Goal: Register for event/course

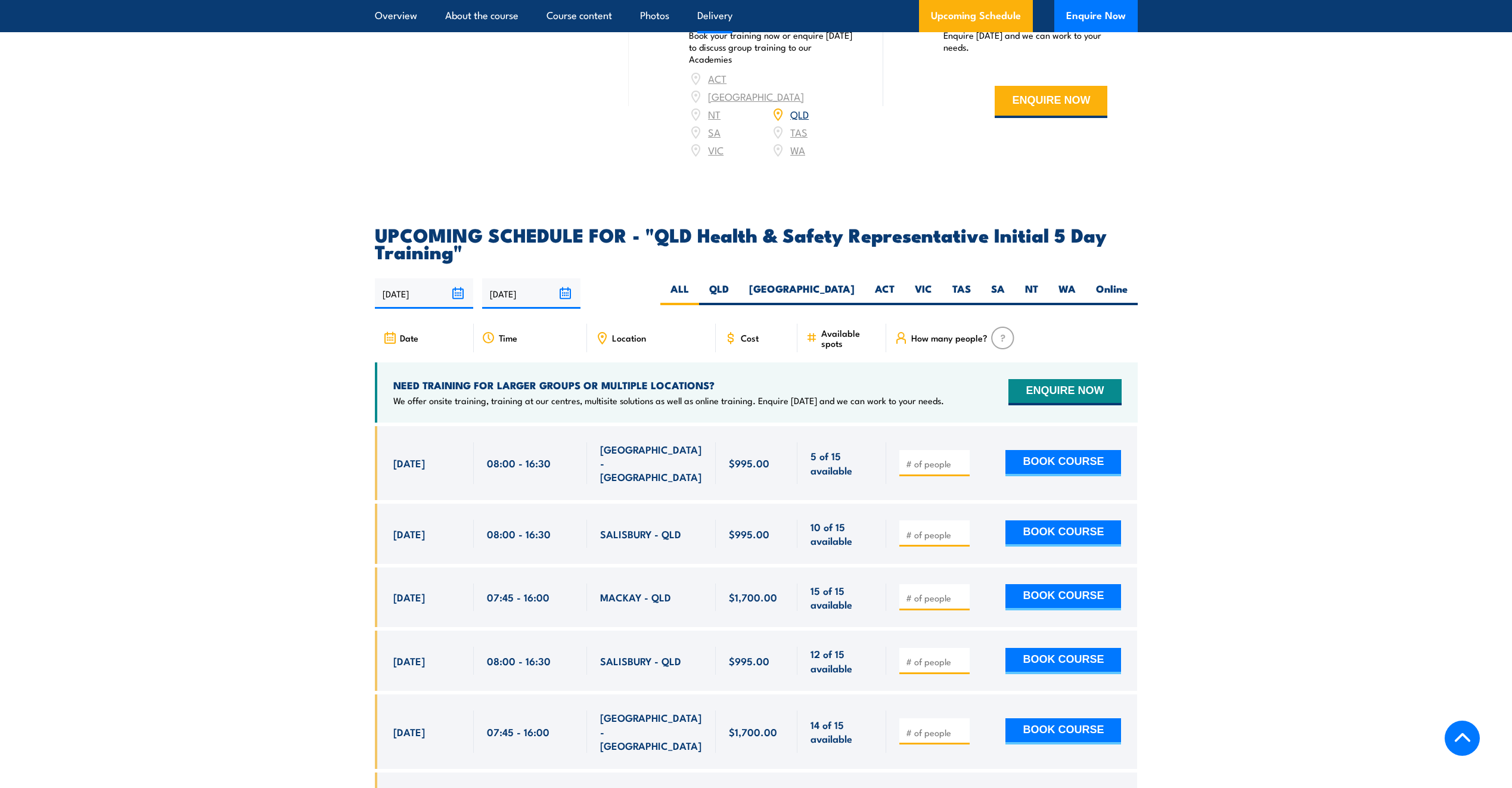
scroll to position [1907, 0]
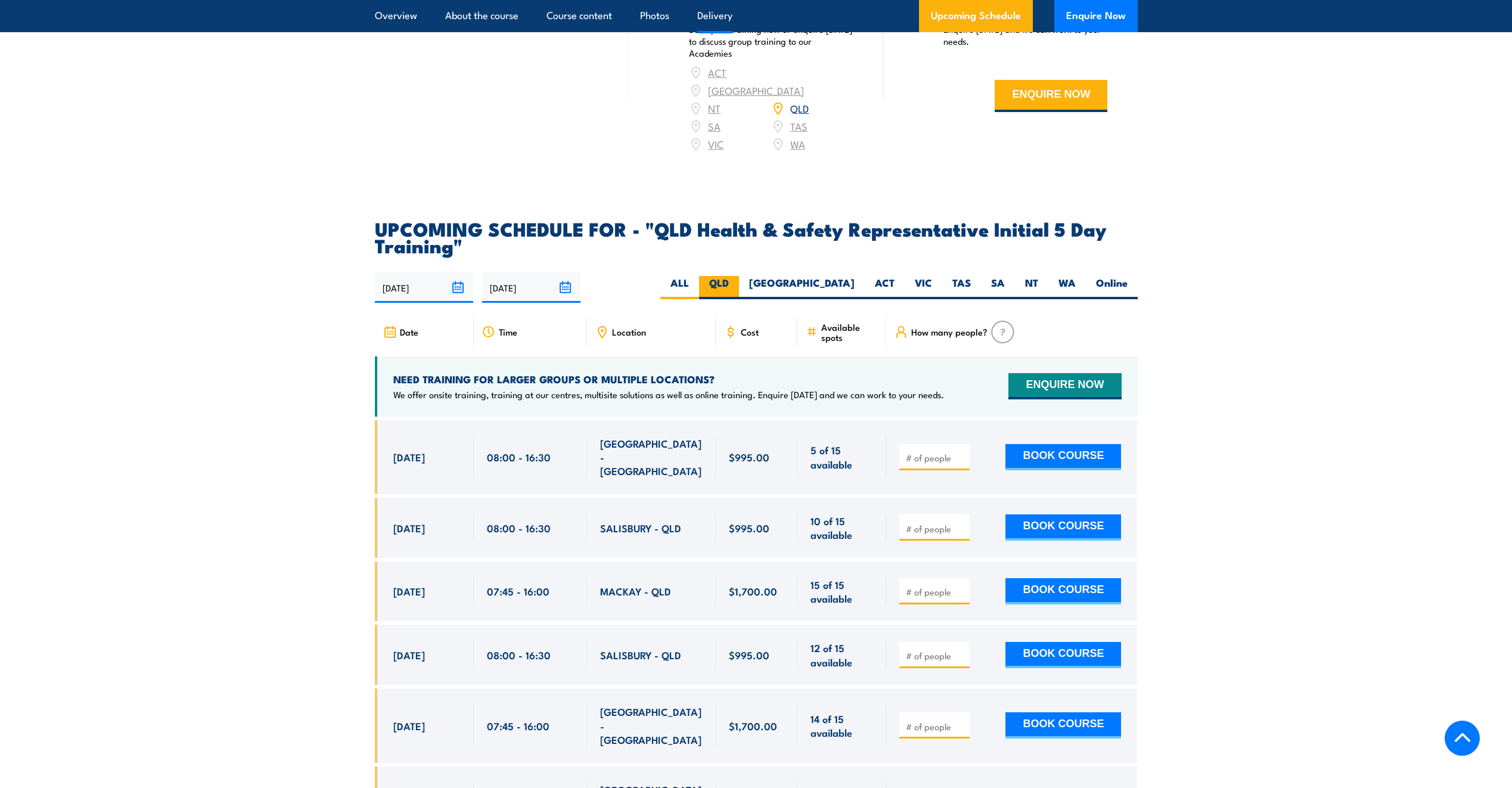
click at [739, 277] on label "QLD" at bounding box center [719, 287] width 40 height 23
click at [736, 277] on input "QLD" at bounding box center [733, 279] width 8 height 8
radio input "true"
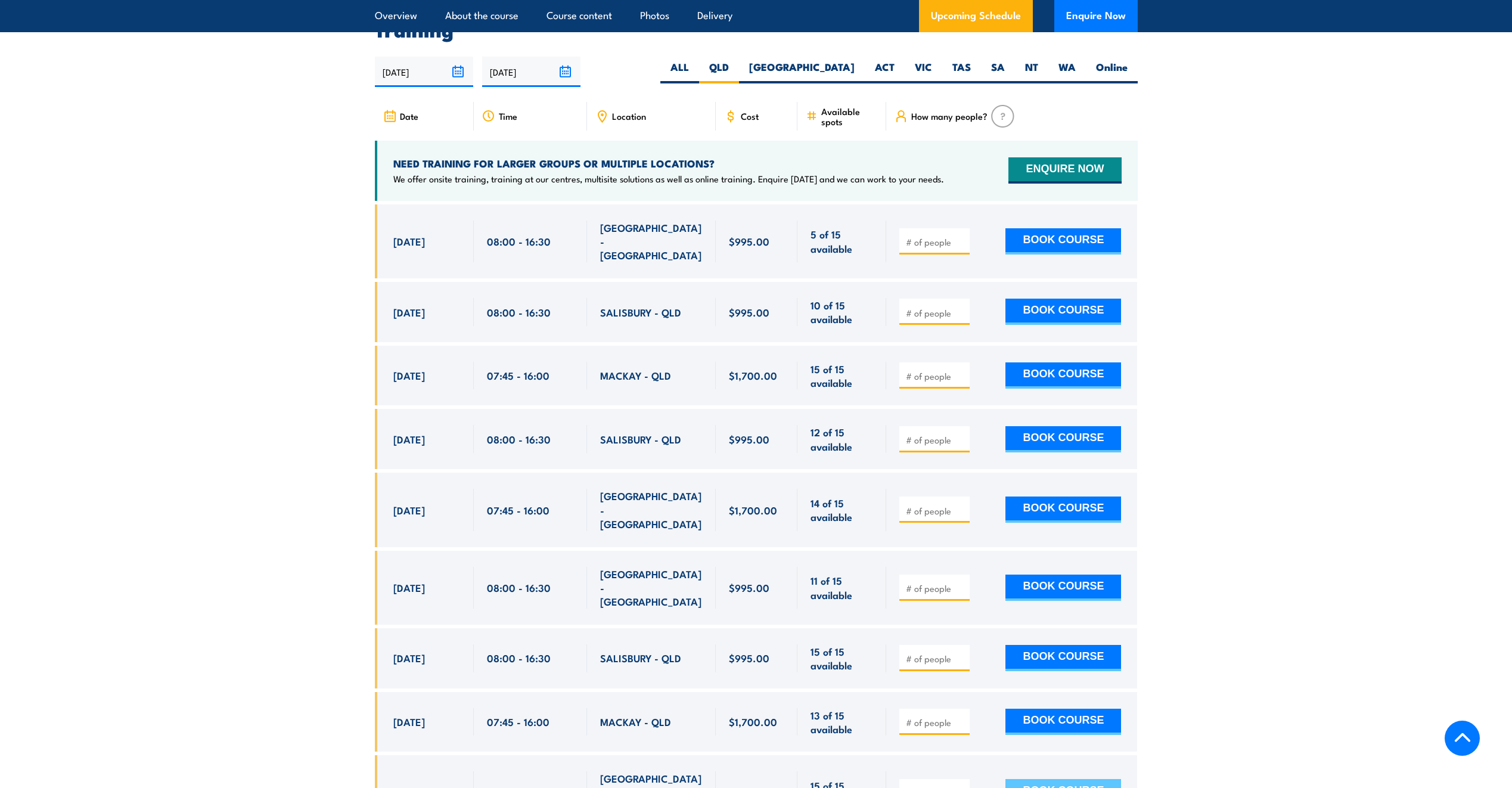
drag, startPoint x: 392, startPoint y: 231, endPoint x: 1122, endPoint y: 748, distance: 894.5
click at [1122, 748] on div "$995.00" at bounding box center [757, 762] width 763 height 1116
copy div "[DATE] 08:00 - 16:30 [GEOGRAPHIC_DATA] - [GEOGRAPHIC_DATA] 5 of 15 available $9…"
click at [1222, 403] on section "UPCOMING SCHEDULE FOR - "QLD Health & Safety Representative Initial 5 Day Train…" at bounding box center [756, 663] width 1512 height 1316
click at [624, 111] on span "Location" at bounding box center [629, 116] width 34 height 10
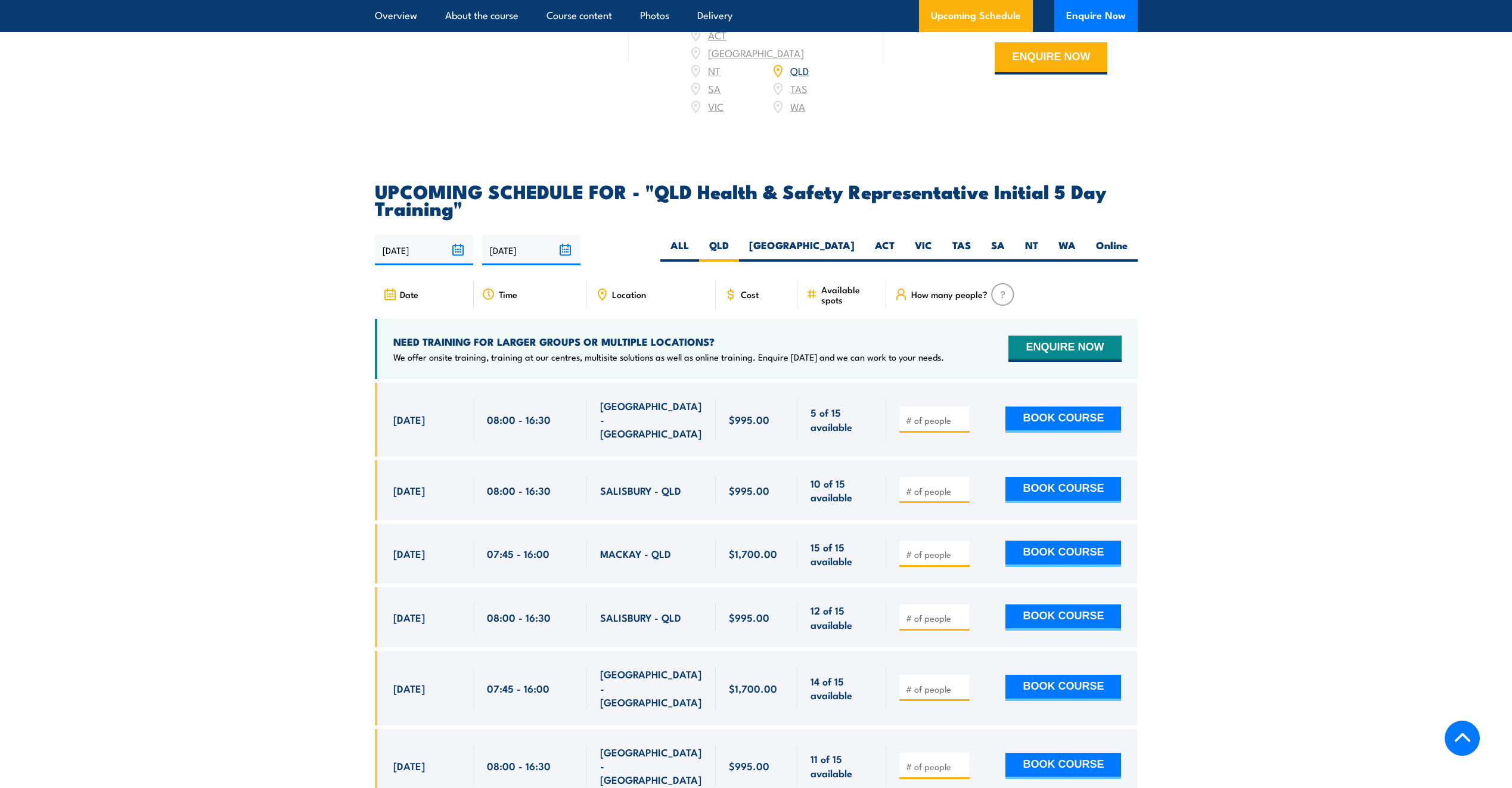
scroll to position [1944, 0]
click at [801, 68] on link "QLD" at bounding box center [800, 71] width 19 height 14
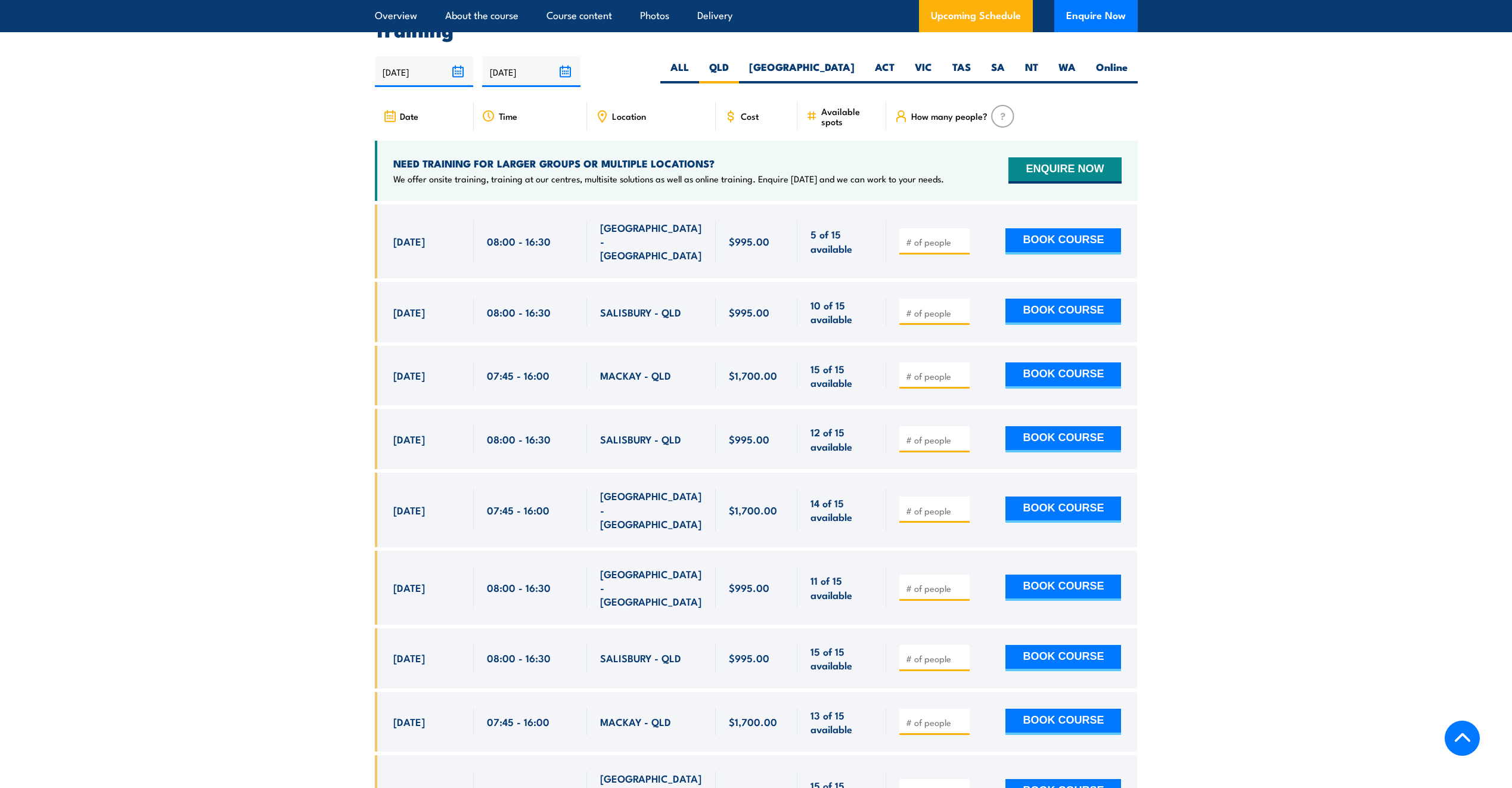
scroll to position [2123, 0]
